Goal: Task Accomplishment & Management: Use online tool/utility

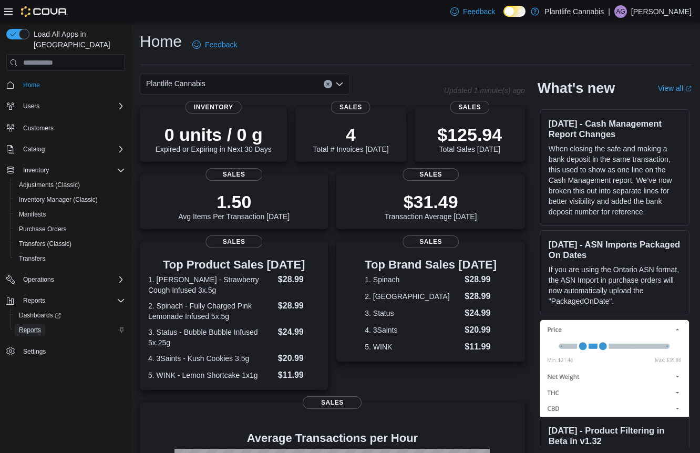
click at [44, 324] on link "Reports" at bounding box center [30, 330] width 30 height 13
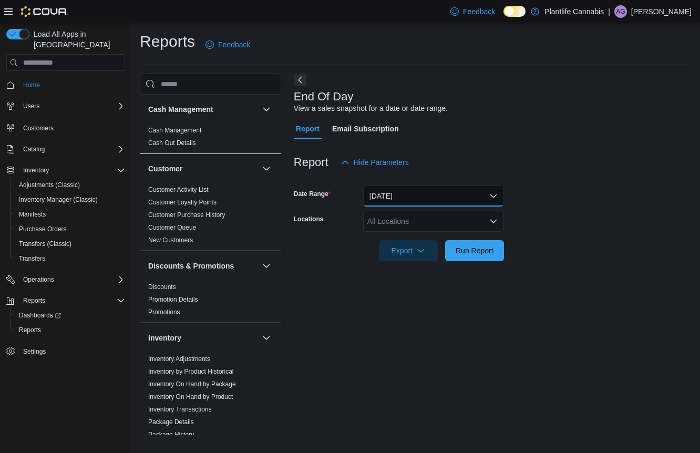
click at [429, 193] on button "Today" at bounding box center [433, 195] width 141 height 21
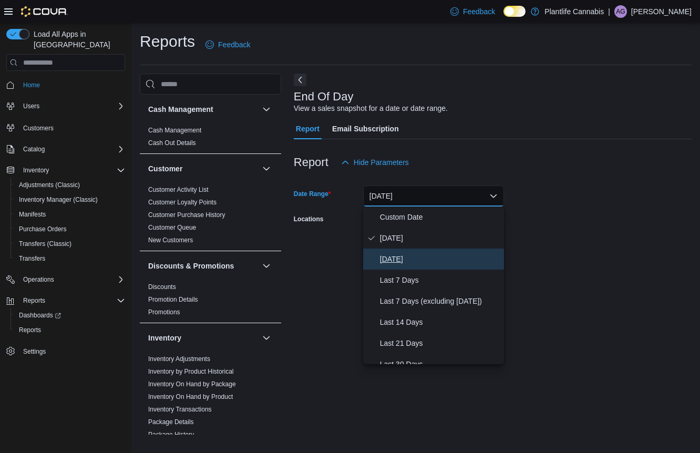
drag, startPoint x: 403, startPoint y: 259, endPoint x: 459, endPoint y: 210, distance: 74.4
click at [405, 257] on span "Yesterday" at bounding box center [440, 259] width 120 height 13
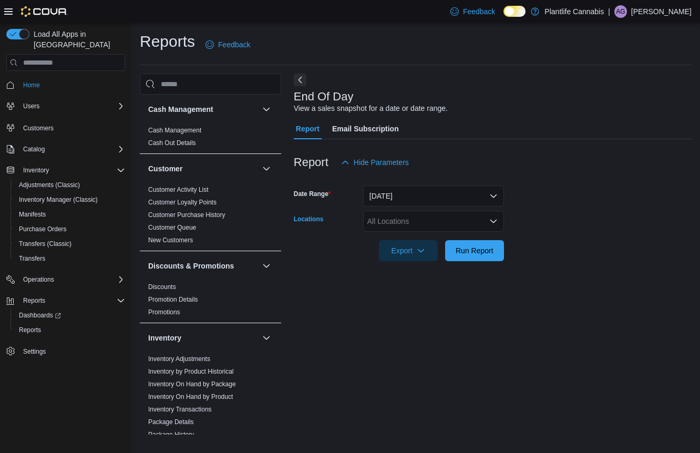
click at [460, 217] on div "All Locations" at bounding box center [433, 221] width 141 height 21
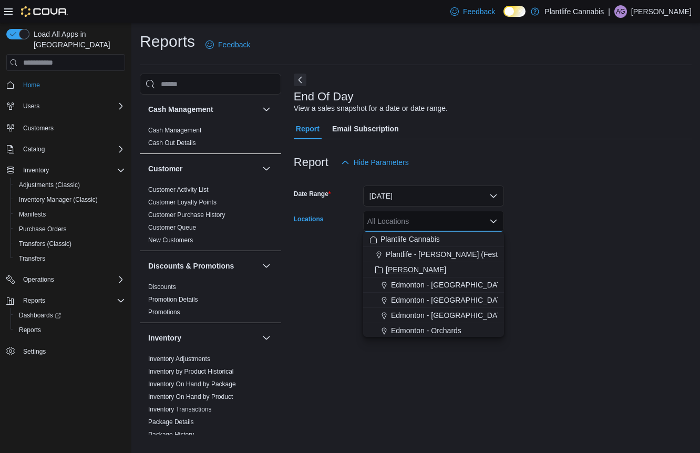
scroll to position [54, 0]
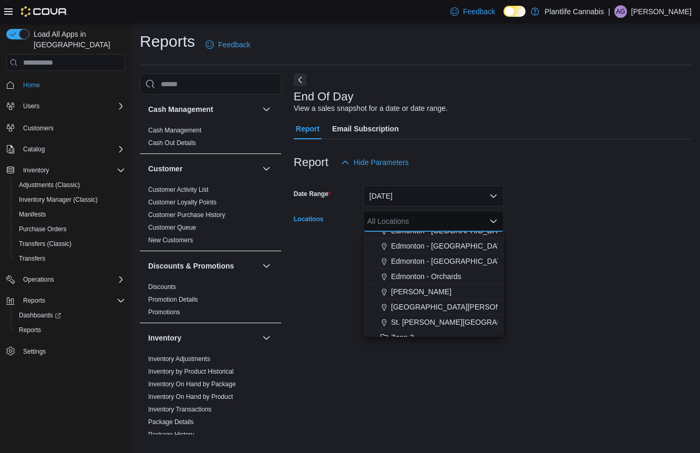
drag, startPoint x: 456, startPoint y: 288, endPoint x: 529, endPoint y: 265, distance: 76.5
click at [458, 287] on div "Leduc" at bounding box center [433, 291] width 128 height 11
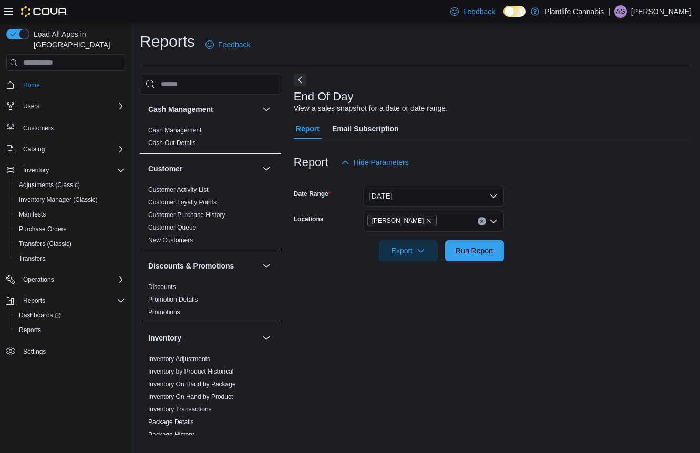
click at [612, 244] on form "Date Range Yesterday Locations Leduc Export Run Report" at bounding box center [493, 217] width 398 height 88
click at [482, 245] on span "Run Report" at bounding box center [474, 250] width 46 height 21
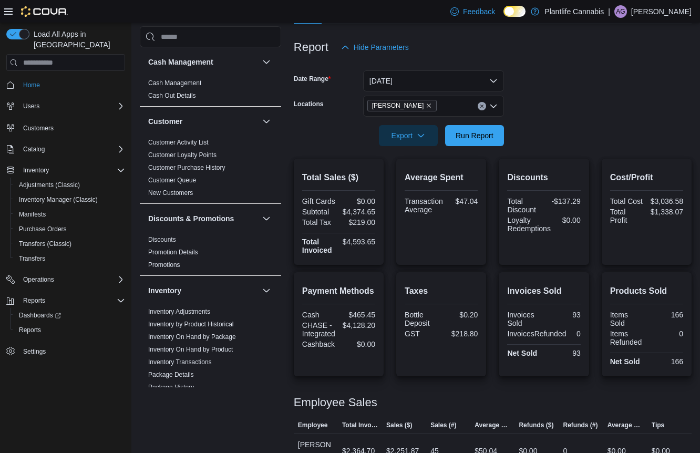
scroll to position [116, 0]
click at [414, 89] on button "Yesterday" at bounding box center [433, 80] width 141 height 21
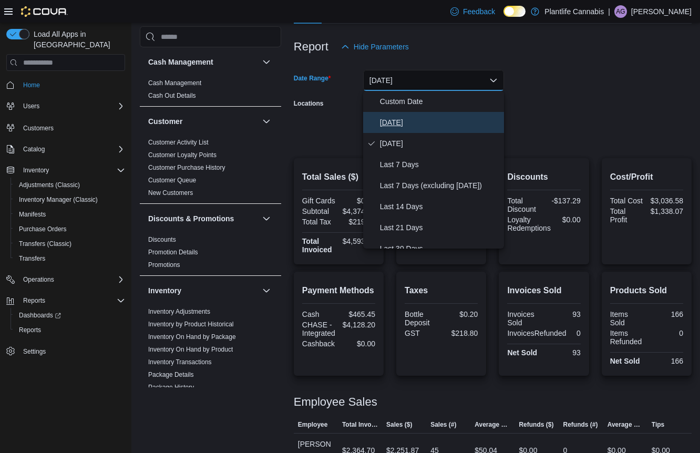
click at [408, 116] on span "Today" at bounding box center [440, 122] width 120 height 13
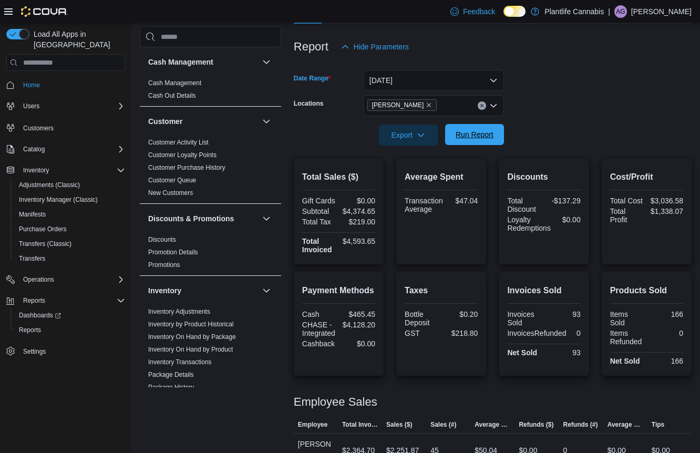
click at [485, 139] on span "Run Report" at bounding box center [475, 134] width 38 height 11
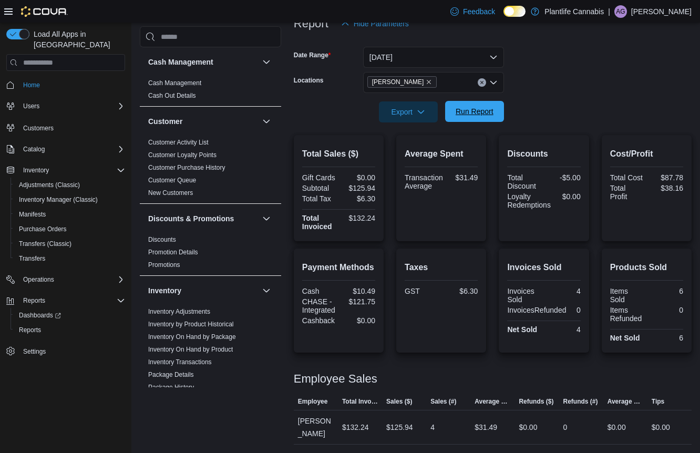
click at [478, 114] on span "Run Report" at bounding box center [475, 111] width 38 height 11
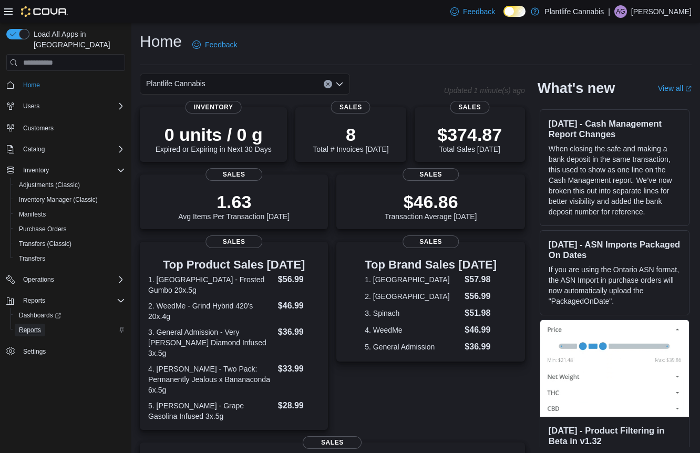
click at [35, 326] on span "Reports" at bounding box center [30, 330] width 22 height 8
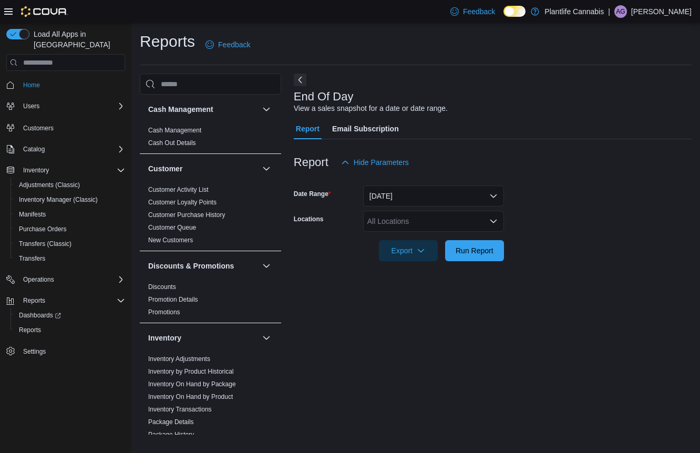
click at [395, 222] on div "All Locations" at bounding box center [433, 221] width 141 height 21
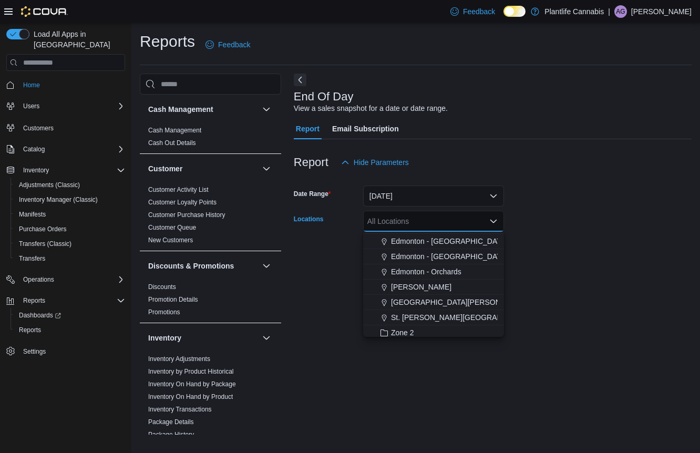
scroll to position [64, 0]
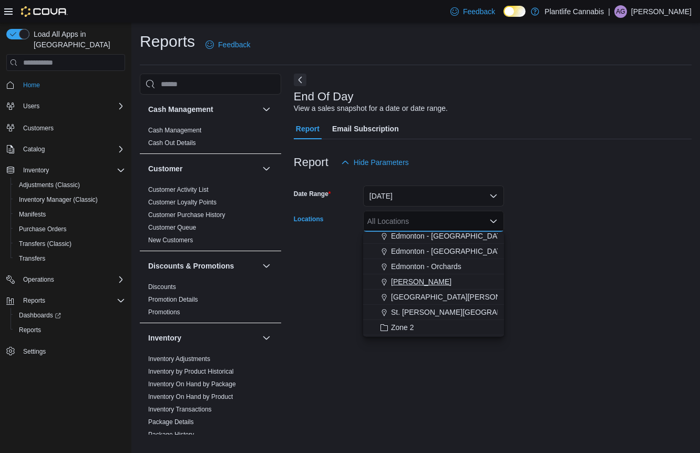
click at [413, 283] on div "Leduc" at bounding box center [433, 281] width 128 height 11
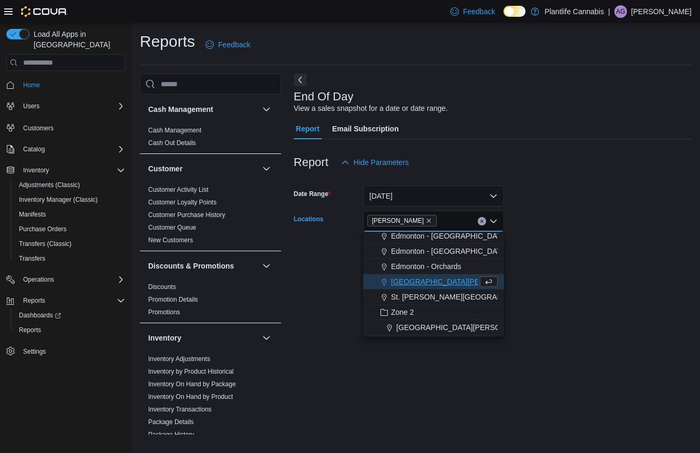
click at [552, 267] on div at bounding box center [493, 267] width 398 height 13
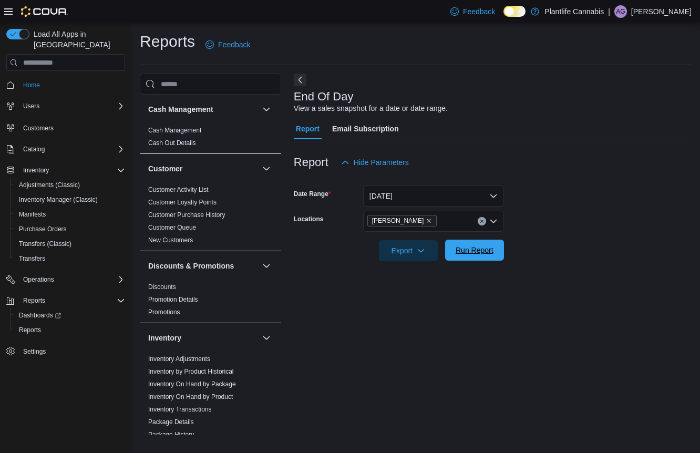
click at [489, 257] on span "Run Report" at bounding box center [474, 250] width 46 height 21
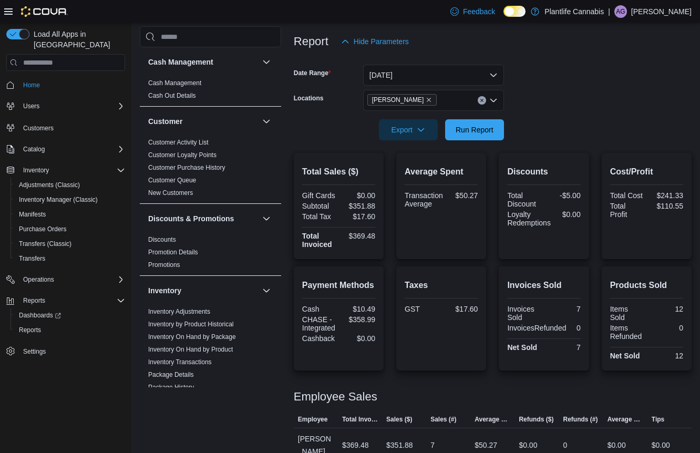
scroll to position [123, 0]
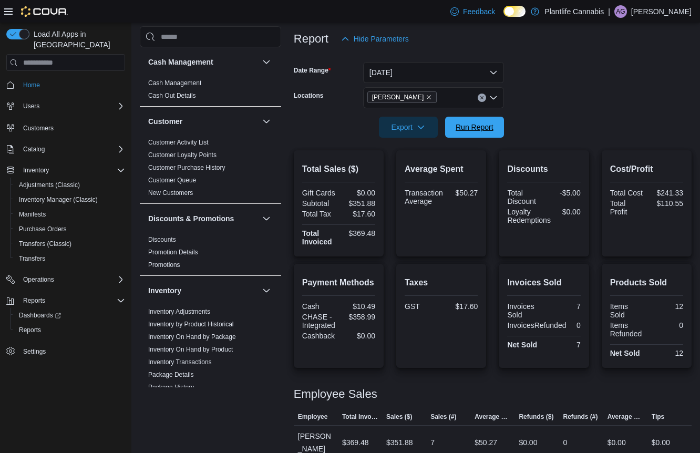
drag, startPoint x: 473, startPoint y: 134, endPoint x: 578, endPoint y: 119, distance: 105.1
click at [473, 134] on span "Run Report" at bounding box center [474, 127] width 46 height 21
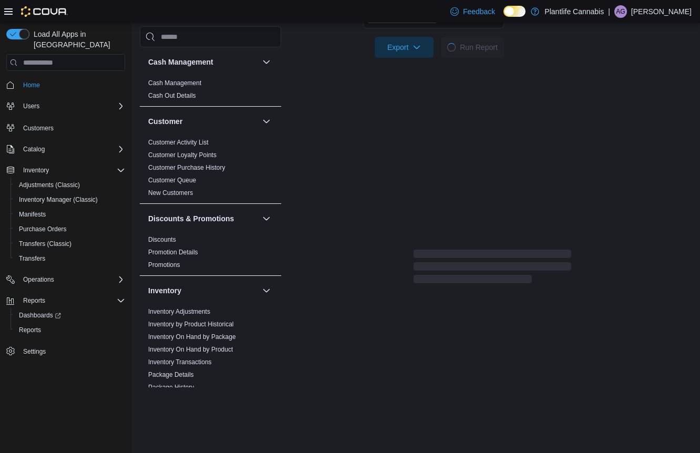
scroll to position [139, 0]
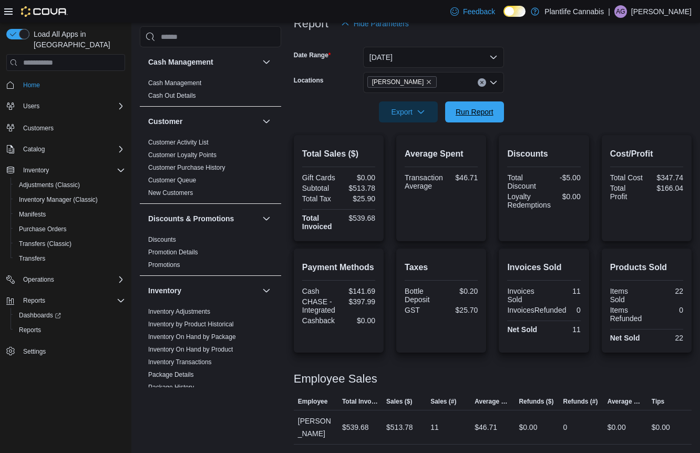
drag, startPoint x: 482, startPoint y: 116, endPoint x: 507, endPoint y: 107, distance: 26.8
click at [482, 116] on span "Run Report" at bounding box center [475, 112] width 38 height 11
